Goal: Task Accomplishment & Management: Use online tool/utility

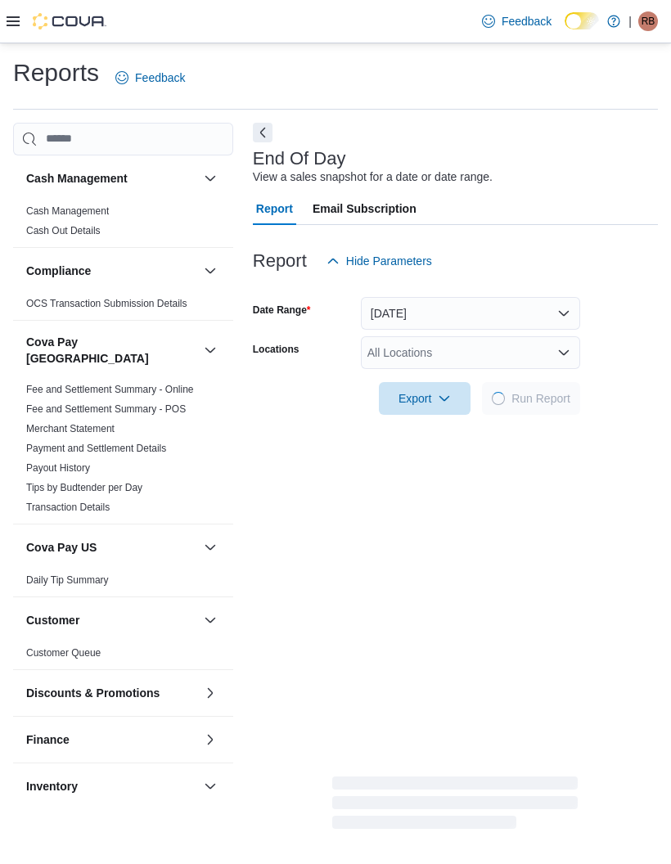
scroll to position [709, 0]
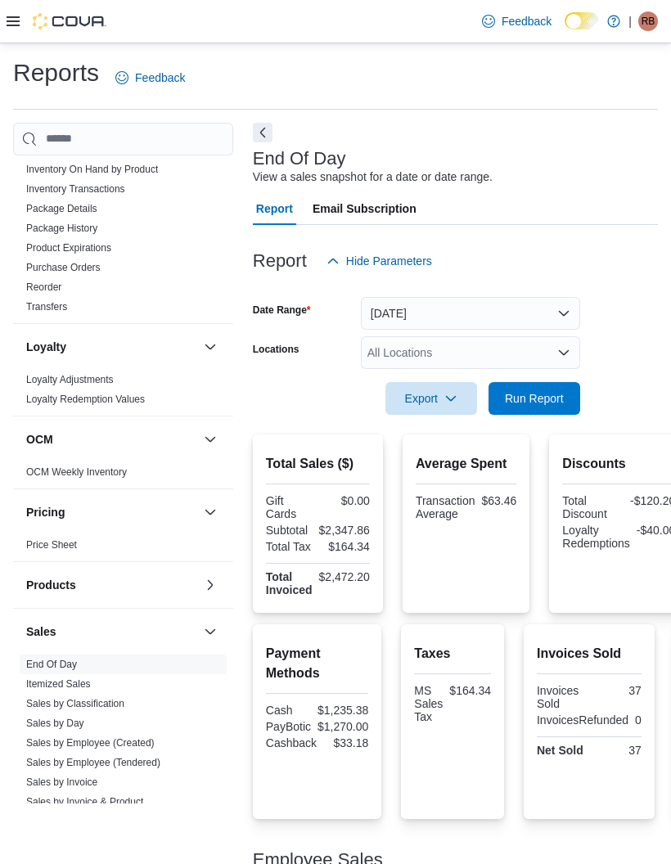
click at [77, 678] on link "Itemized Sales" at bounding box center [58, 683] width 65 height 11
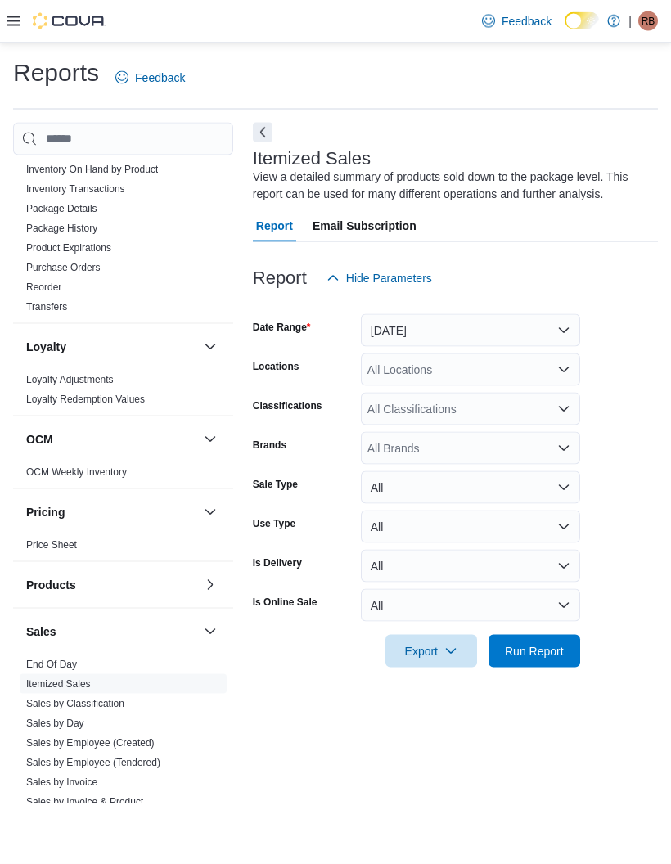
scroll to position [54, 0]
click at [563, 314] on button "Yesterday" at bounding box center [470, 330] width 219 height 33
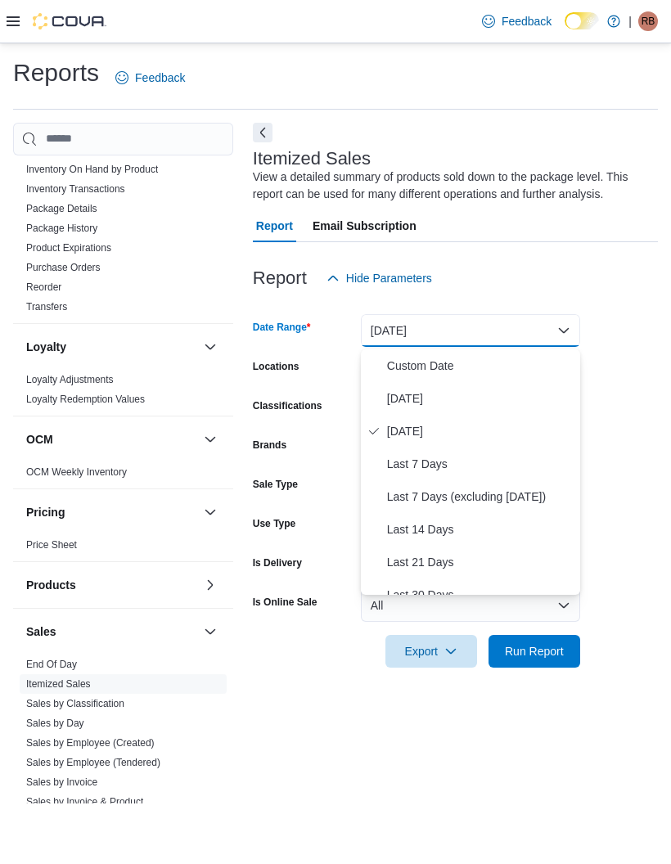
click at [407, 389] on span "Today" at bounding box center [480, 399] width 187 height 20
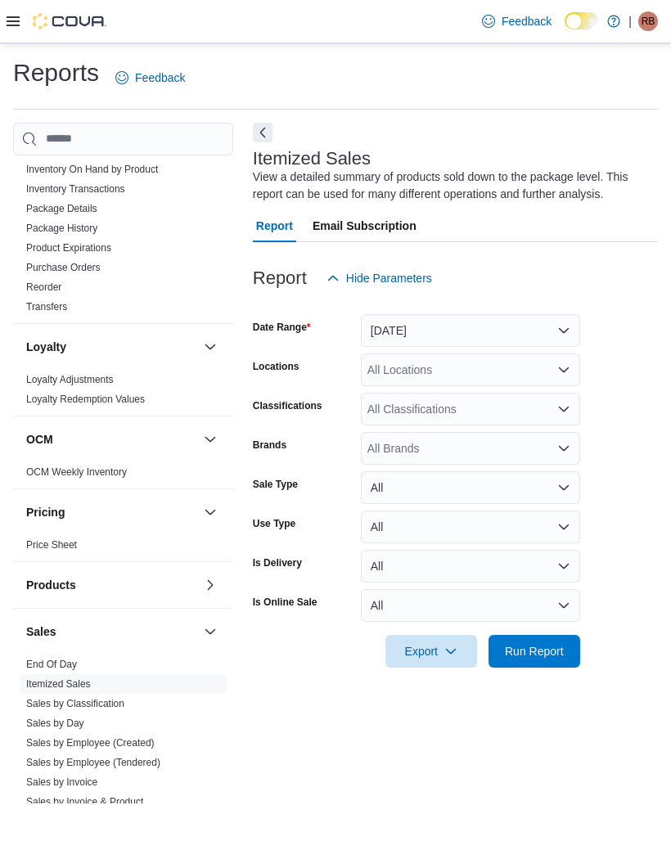
click at [564, 635] on span "Run Report" at bounding box center [534, 651] width 72 height 33
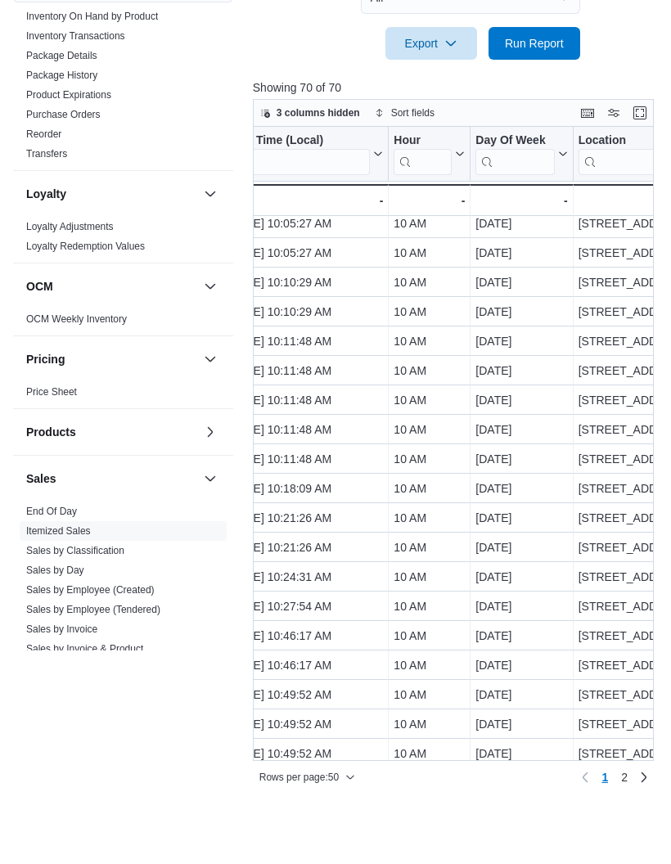
scroll to position [537, 0]
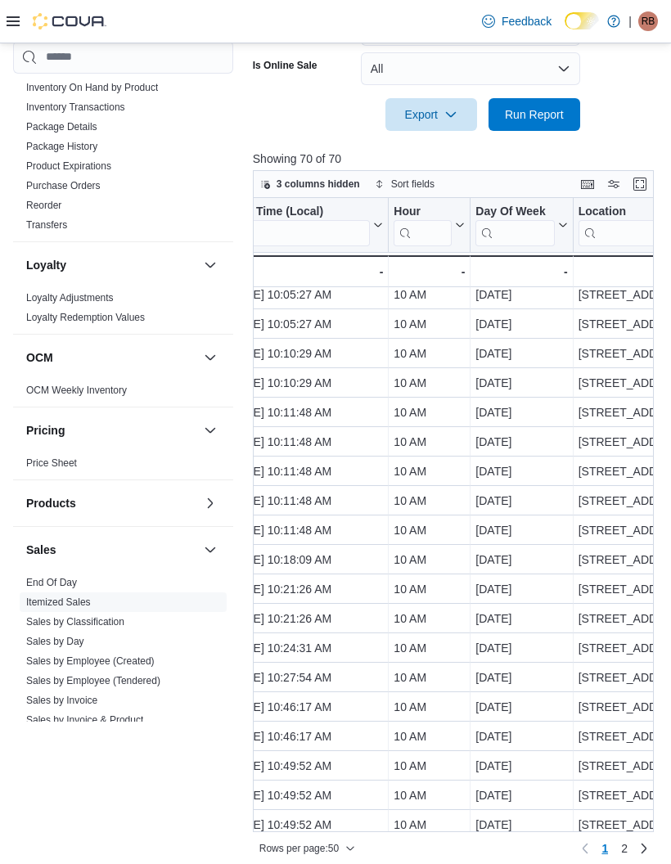
click at [624, 857] on span "2" at bounding box center [624, 848] width 7 height 16
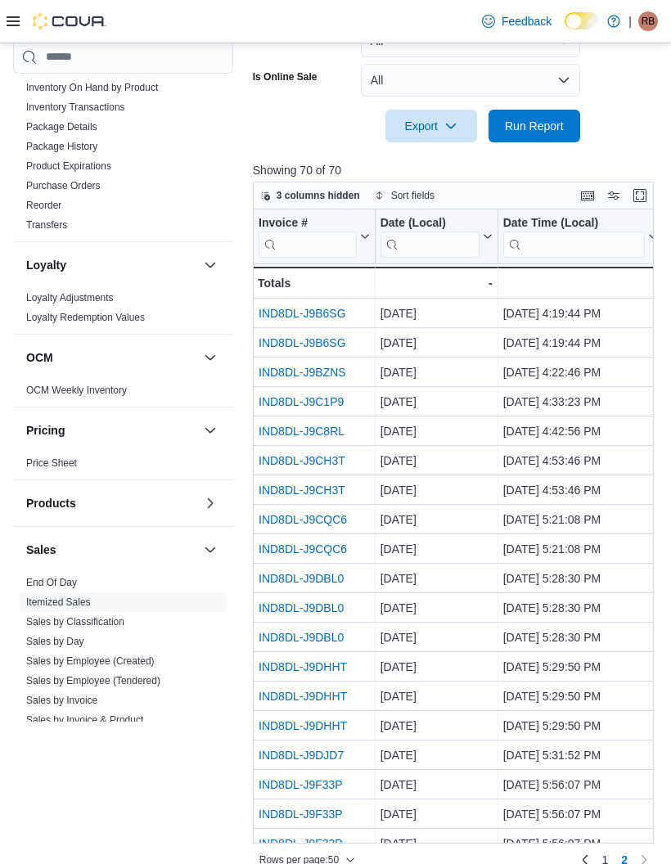
scroll to position [0, 0]
click at [324, 580] on link "IND8DL-J9DBL0" at bounding box center [301, 578] width 85 height 13
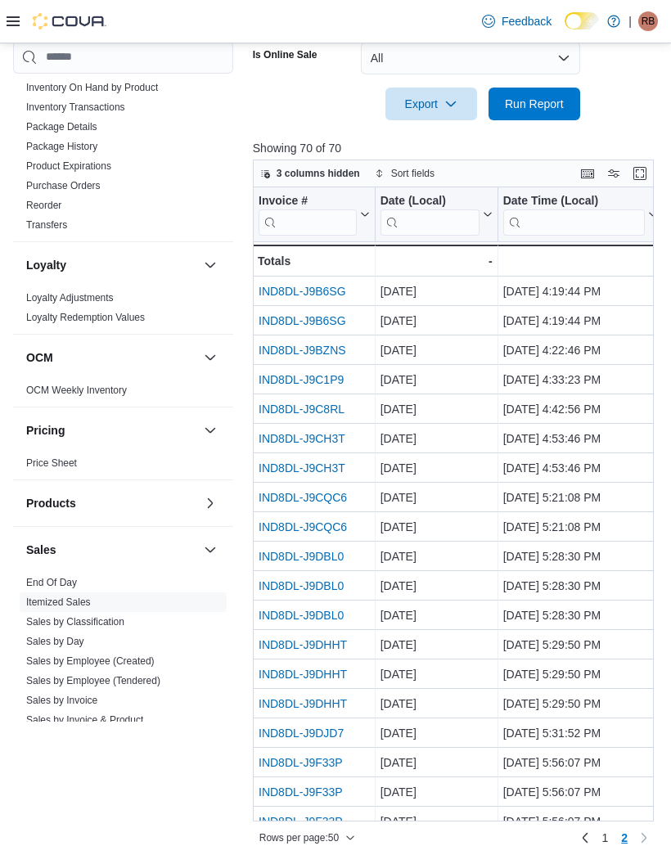
click at [304, 638] on link "IND8DL-J9DHHT" at bounding box center [303, 644] width 88 height 13
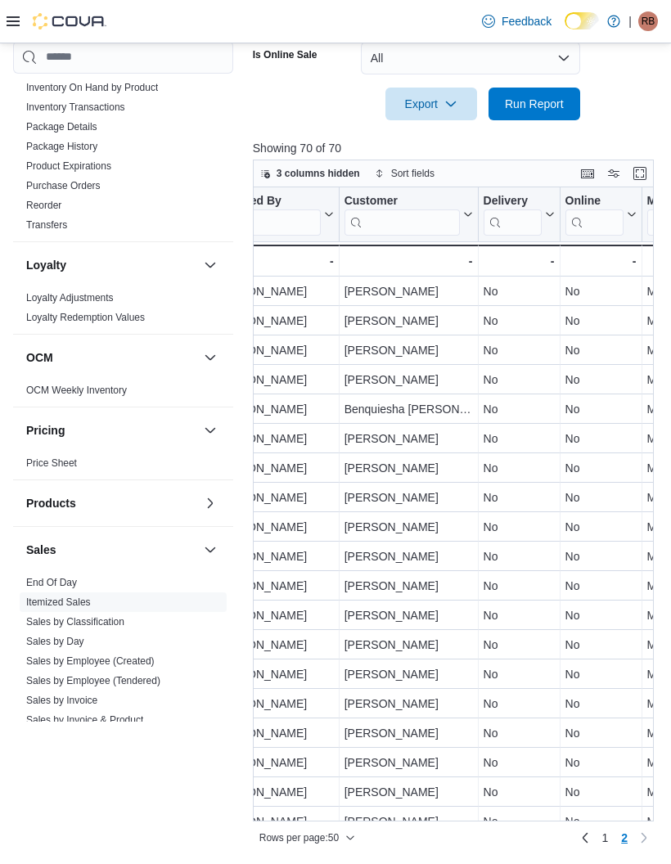
scroll to position [537, 0]
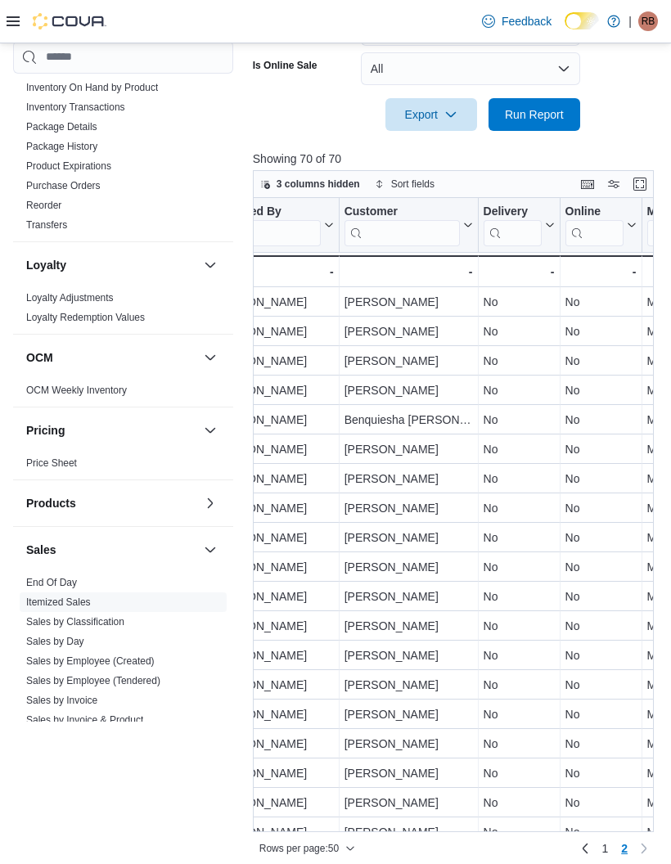
click at [607, 857] on span "1" at bounding box center [604, 848] width 7 height 16
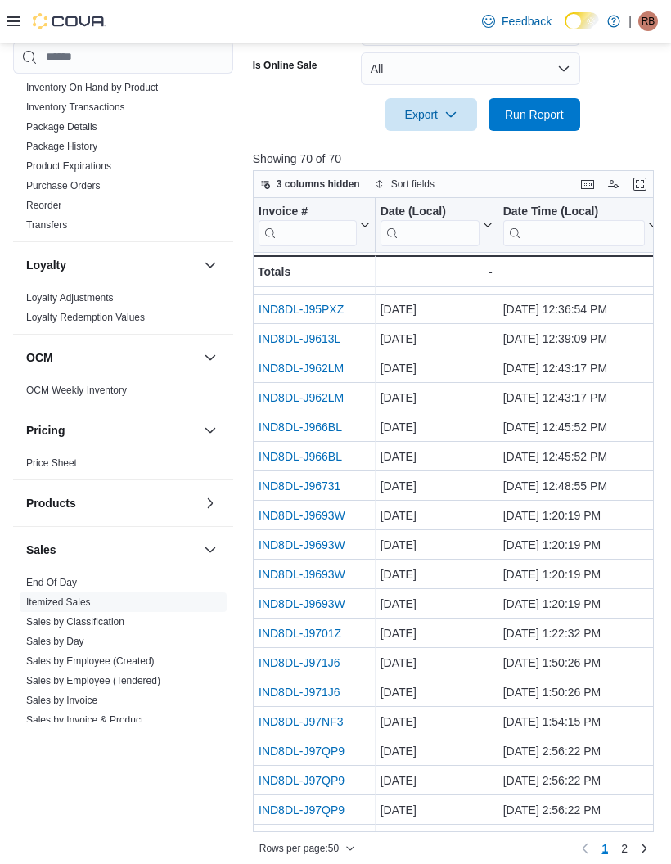
scroll to position [876, 0]
click at [293, 482] on link "IND8DL-J96731" at bounding box center [300, 485] width 82 height 13
